Goal: Information Seeking & Learning: Learn about a topic

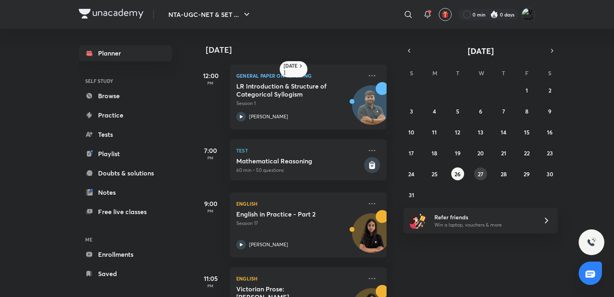
click at [478, 175] on abbr "27" at bounding box center [481, 174] width 6 height 8
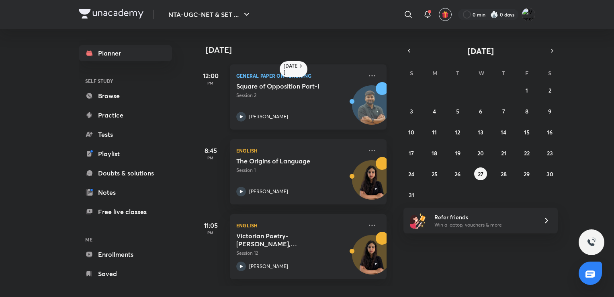
click at [281, 106] on div "Square of Opposition Part-I Session 2 [PERSON_NAME]" at bounding box center [299, 101] width 126 height 39
